Goal: Task Accomplishment & Management: Manage account settings

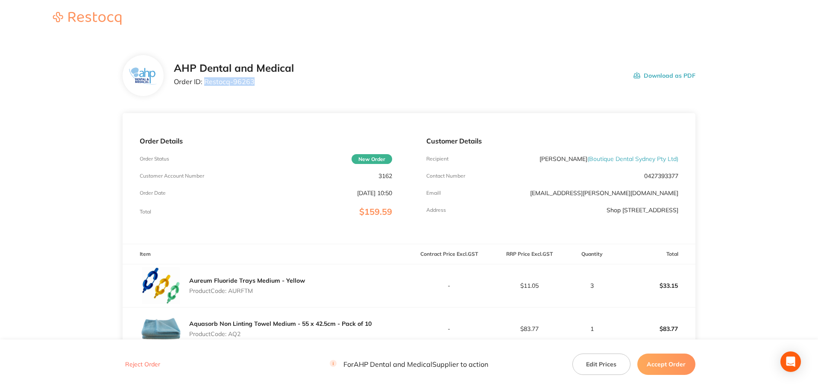
drag, startPoint x: 251, startPoint y: 82, endPoint x: 204, endPoint y: 80, distance: 47.1
click at [204, 80] on p "Order ID: Restocq- 96263" at bounding box center [234, 82] width 120 height 8
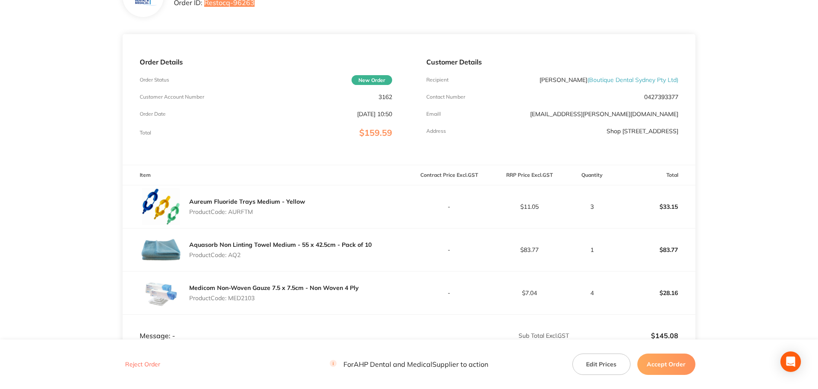
scroll to position [128, 0]
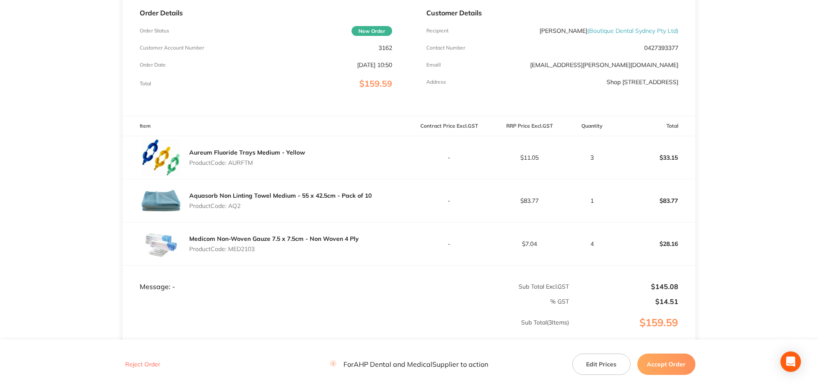
click at [654, 360] on button "Accept Order" at bounding box center [666, 364] width 58 height 21
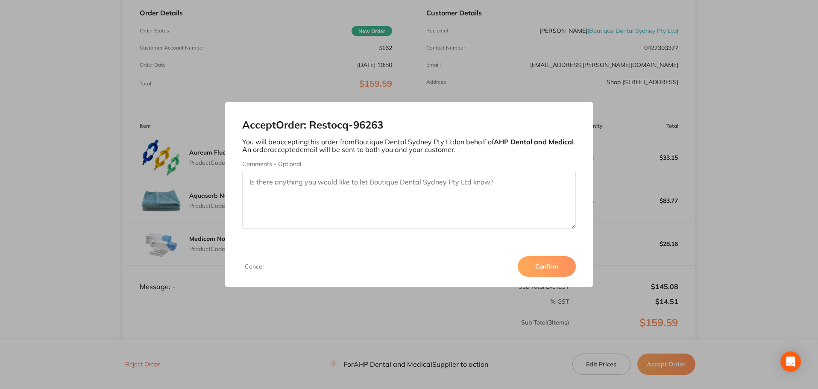
click at [554, 265] on button "Confirm" at bounding box center [547, 266] width 58 height 21
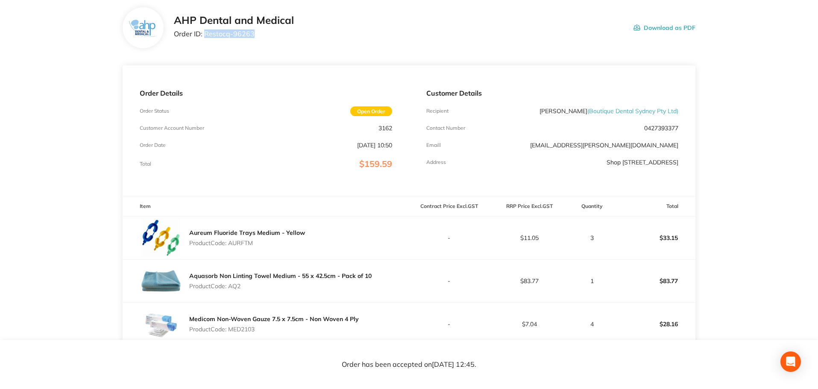
scroll to position [0, 0]
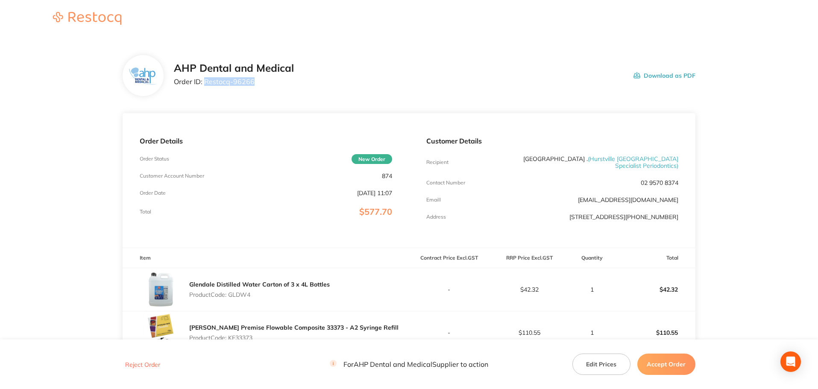
drag, startPoint x: 256, startPoint y: 81, endPoint x: 204, endPoint y: 83, distance: 51.7
click at [204, 83] on p "Order ID: Restocq- 96266" at bounding box center [234, 82] width 120 height 8
copy p "Restocq- 96266"
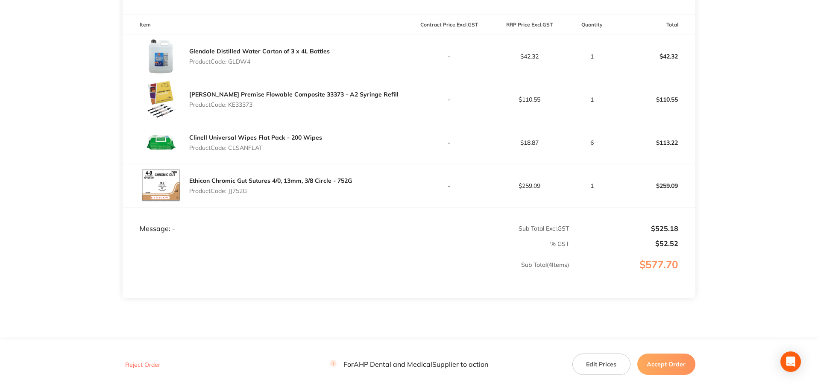
scroll to position [256, 0]
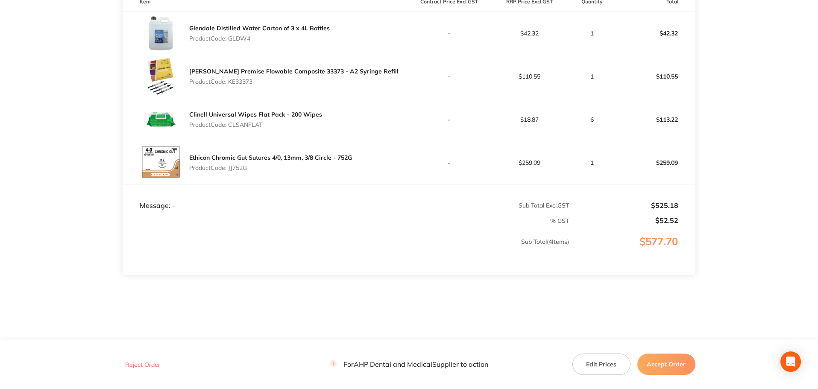
drag, startPoint x: 261, startPoint y: 125, endPoint x: 230, endPoint y: 122, distance: 30.9
click at [230, 122] on div "Clinell Universal Wipes Flat Pack - 200 Wipes Product Code: CLSANFLAT" at bounding box center [255, 120] width 133 height 24
copy p "CLSANFLAT"
drag, startPoint x: 238, startPoint y: 164, endPoint x: 230, endPoint y: 161, distance: 8.5
click at [230, 164] on p "Product Code: JJ752G" at bounding box center [270, 167] width 163 height 7
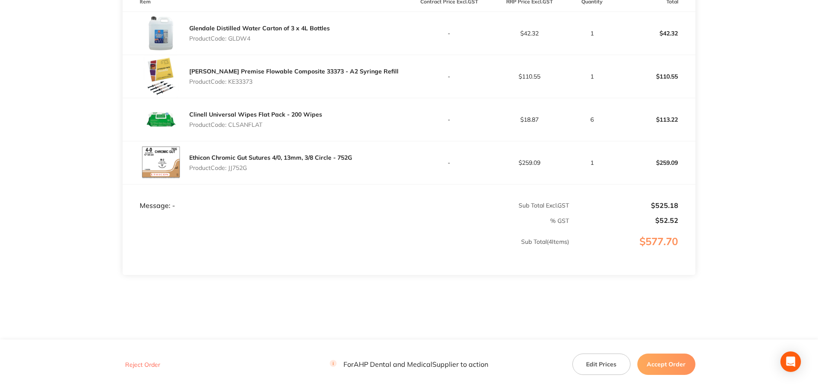
copy p "JJ752G"
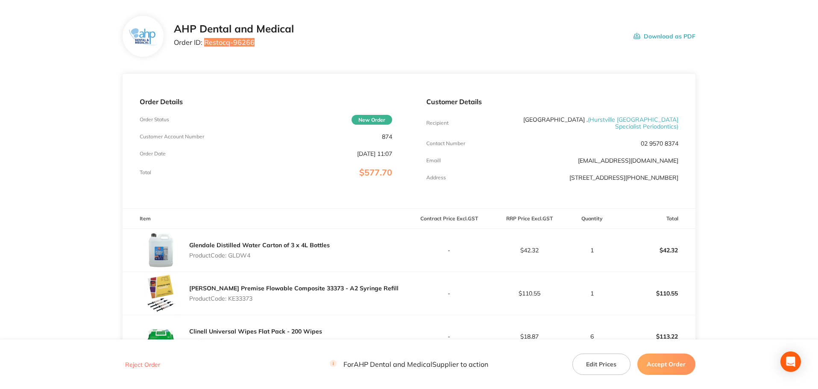
scroll to position [0, 0]
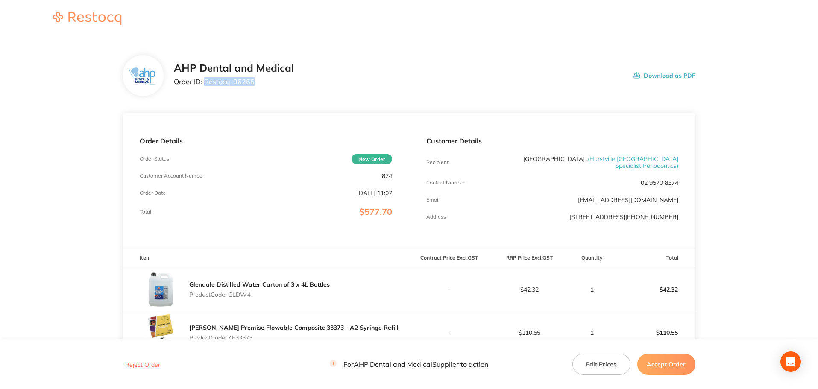
click at [648, 358] on button "Accept Order" at bounding box center [666, 364] width 58 height 21
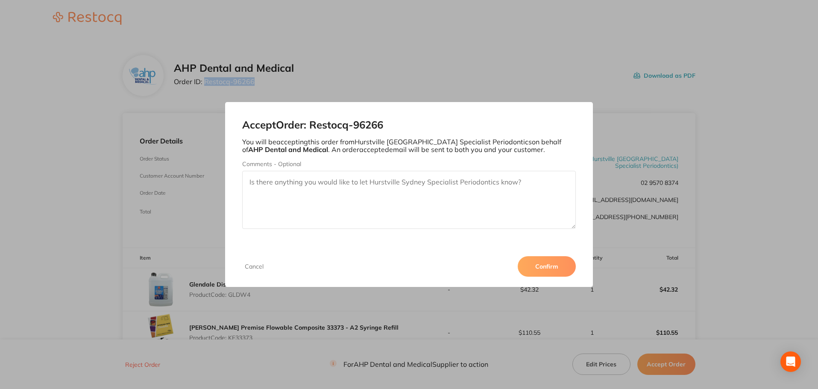
click at [531, 267] on button "Confirm" at bounding box center [547, 266] width 58 height 21
